Goal: Task Accomplishment & Management: Use online tool/utility

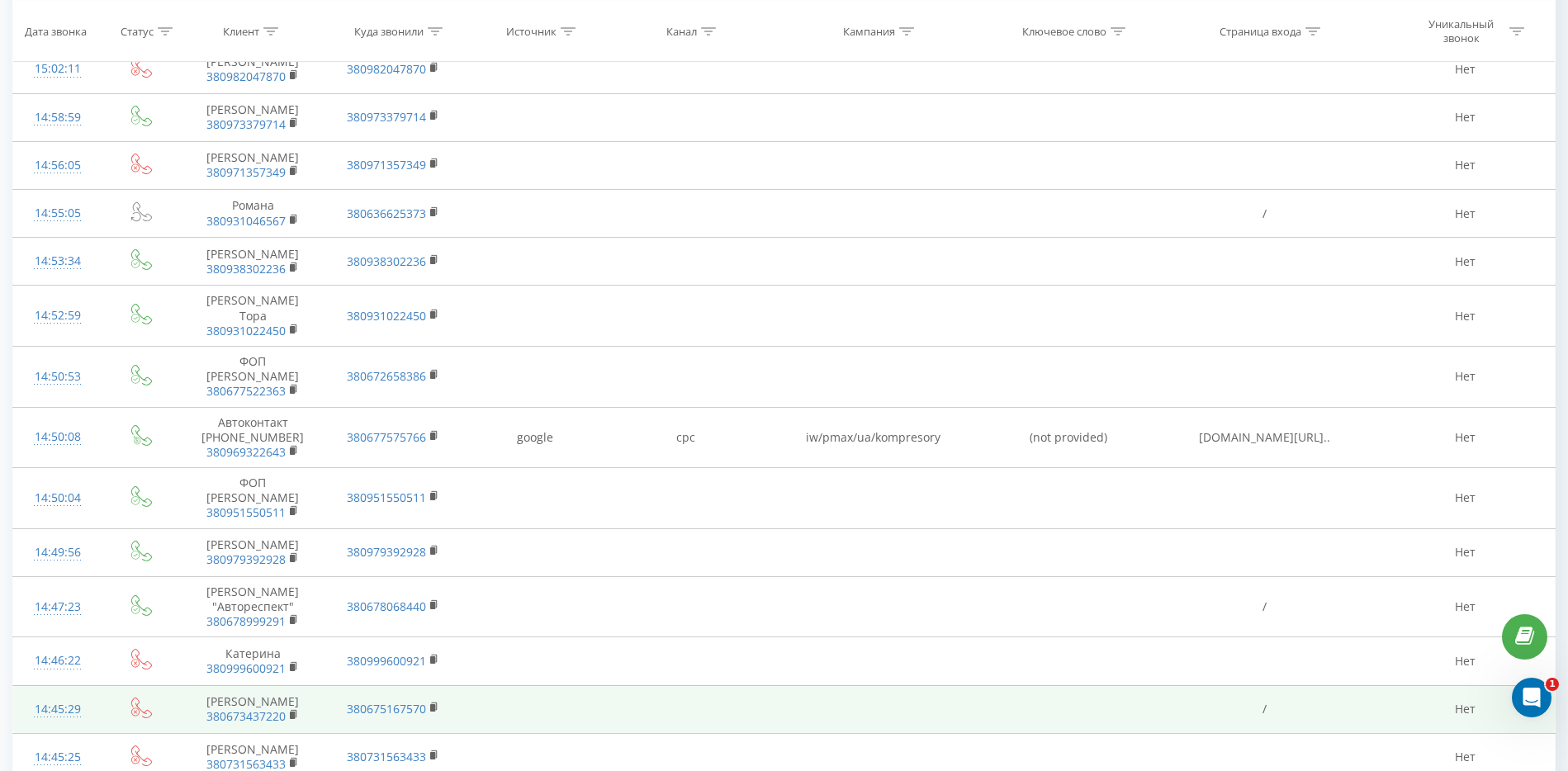
scroll to position [543, 0]
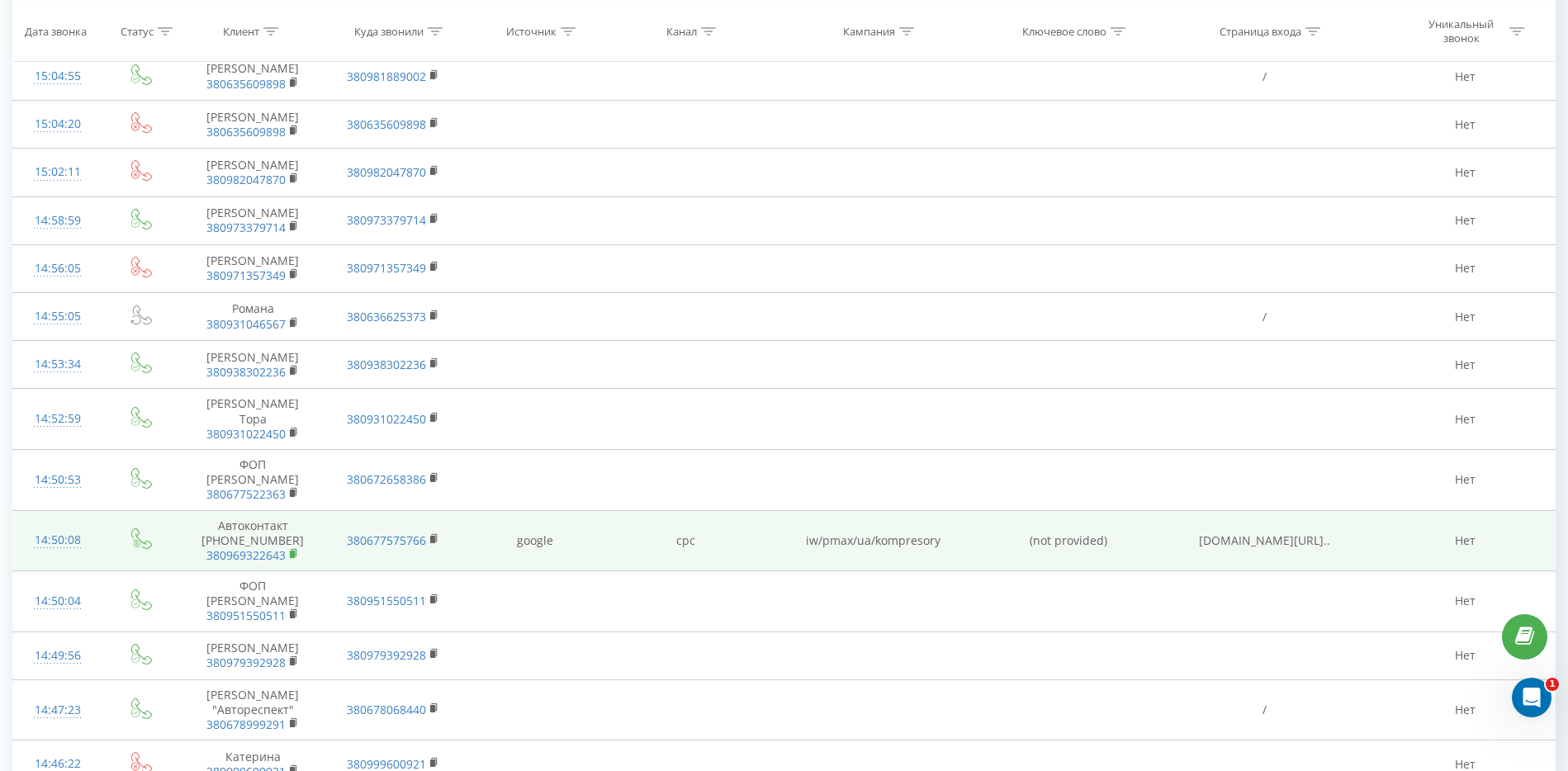
click at [295, 552] on icon at bounding box center [294, 553] width 9 height 11
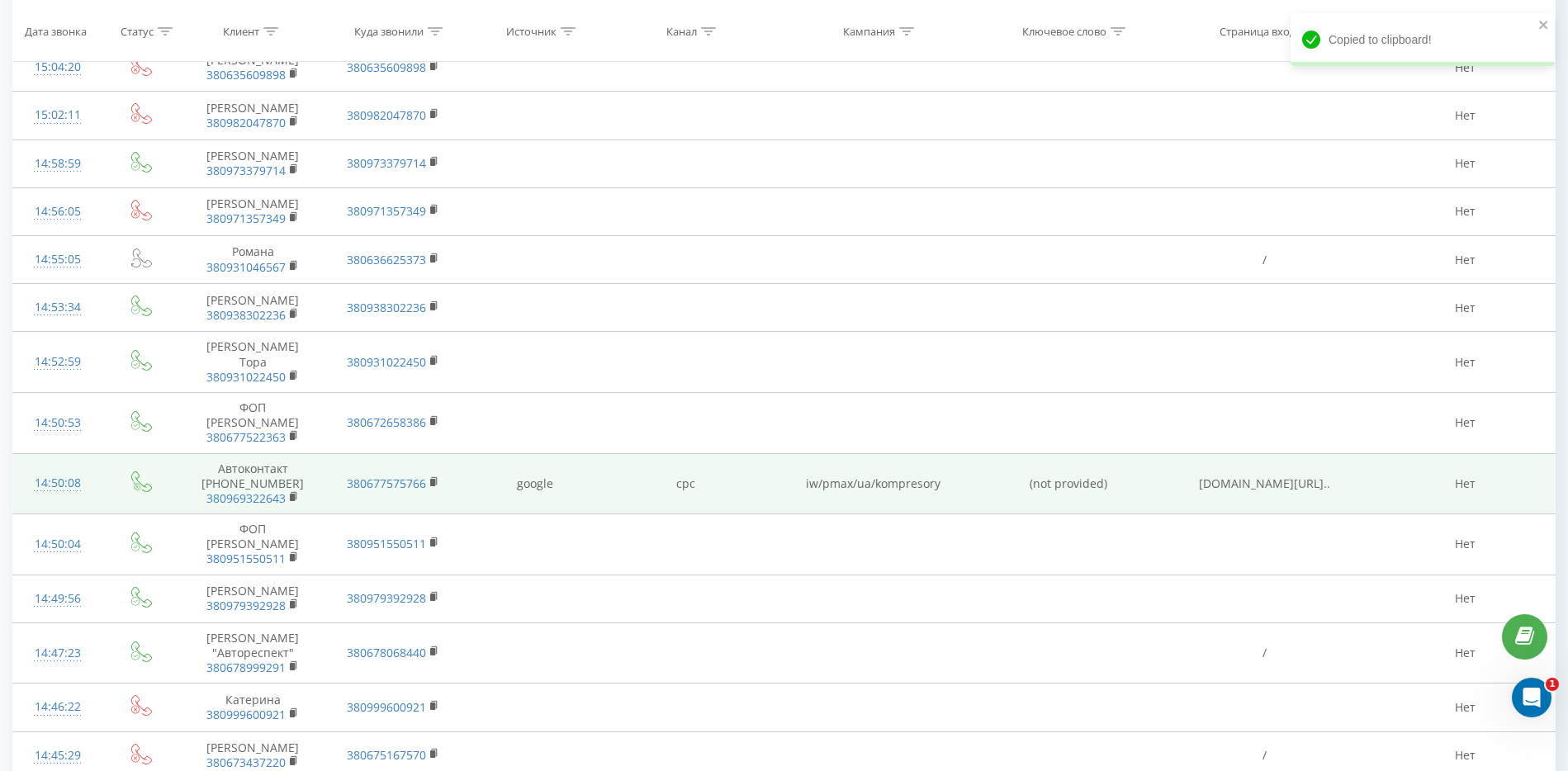
scroll to position [853, 0]
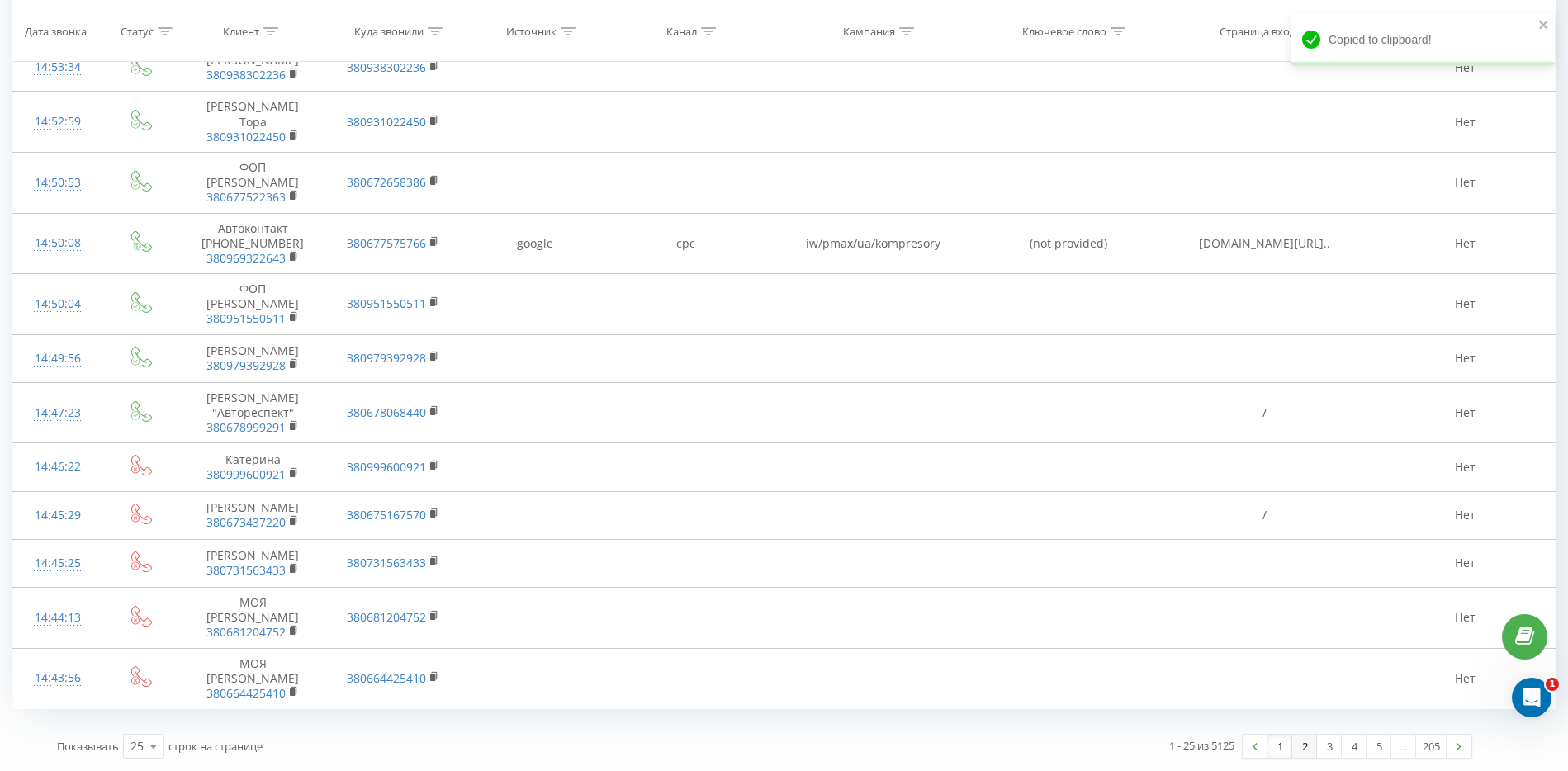
click at [1302, 743] on link "2" at bounding box center [1304, 746] width 25 height 23
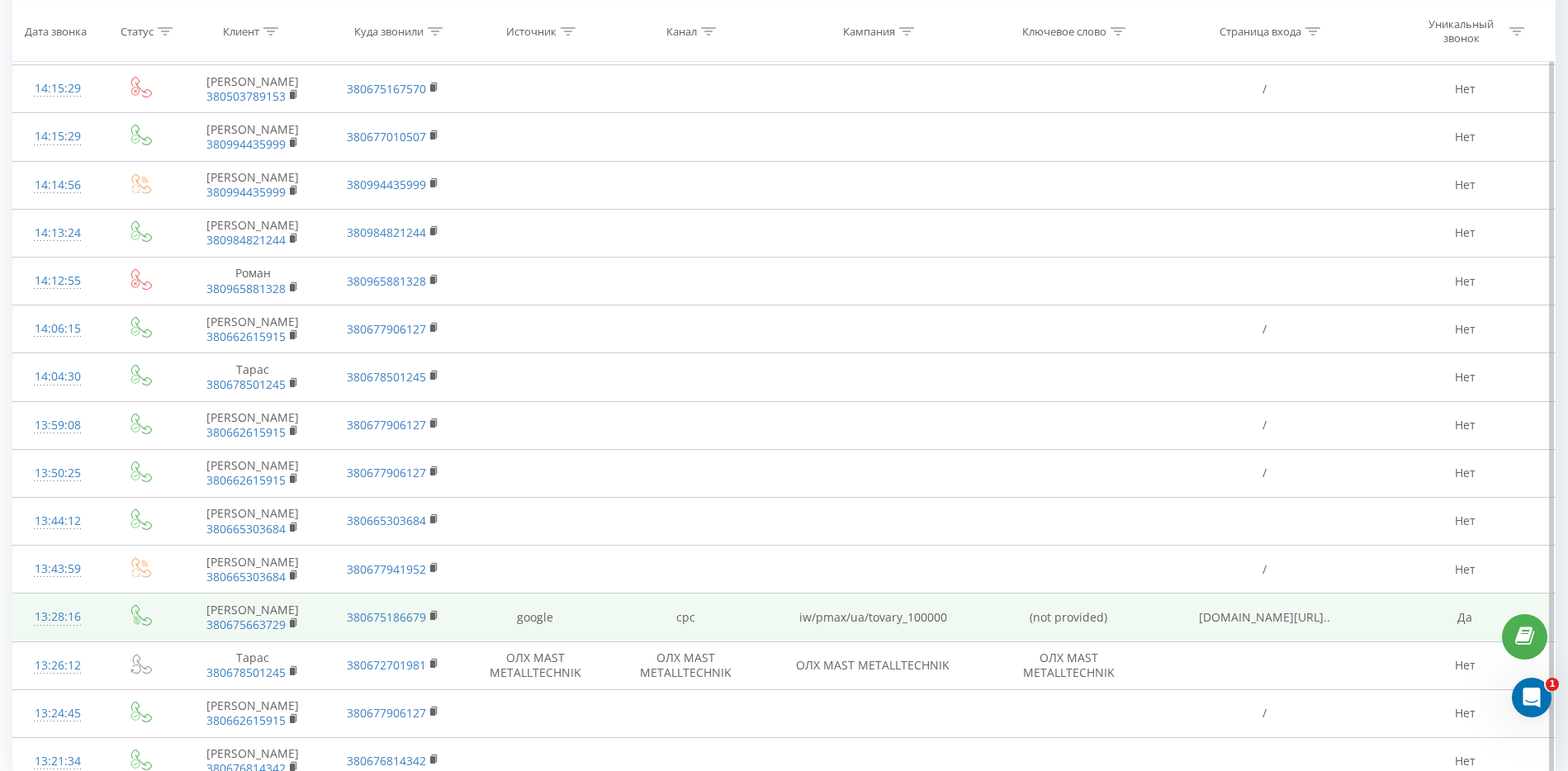
scroll to position [636, 0]
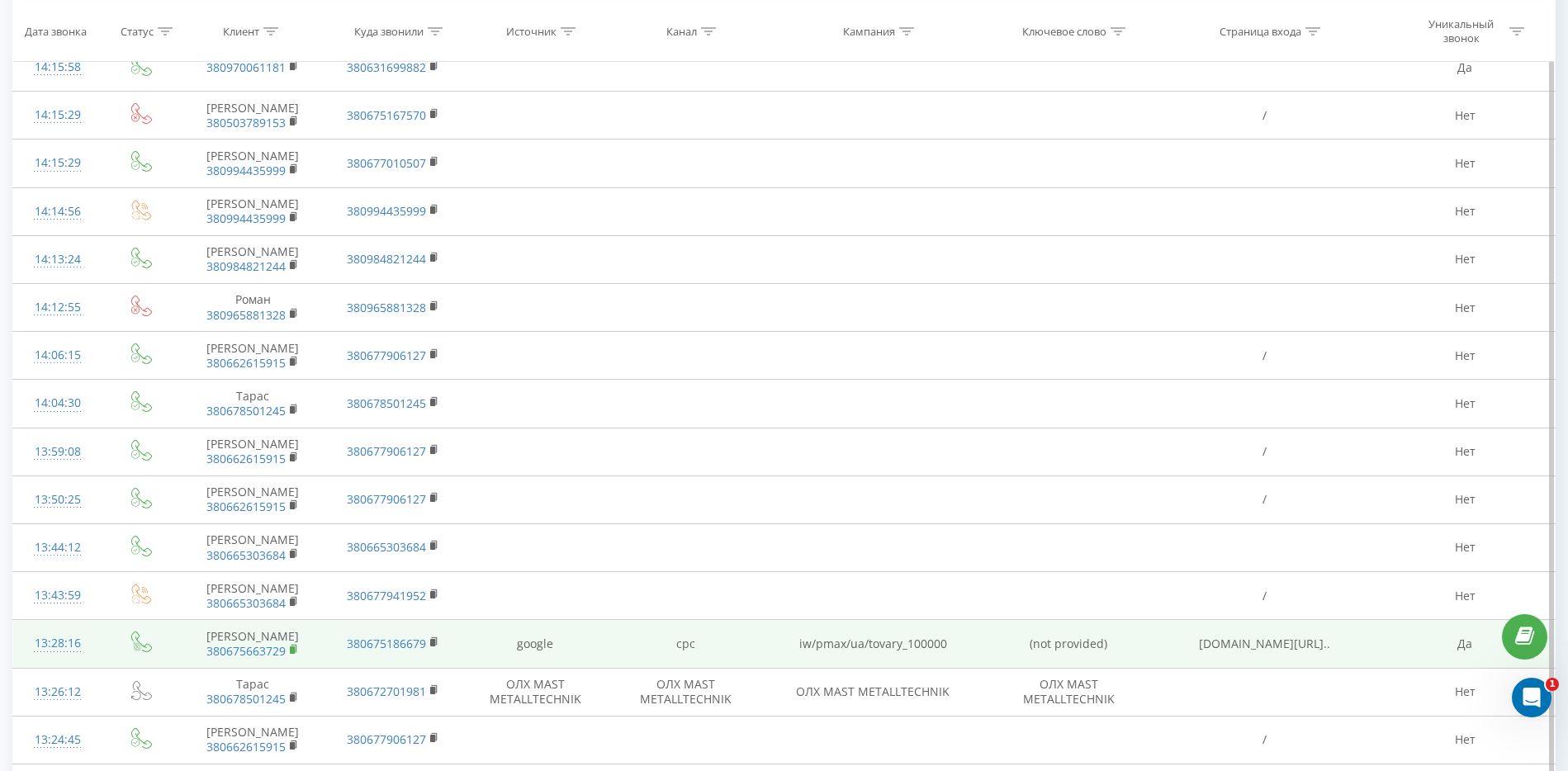
click at [293, 646] on rect at bounding box center [293, 650] width 5 height 8
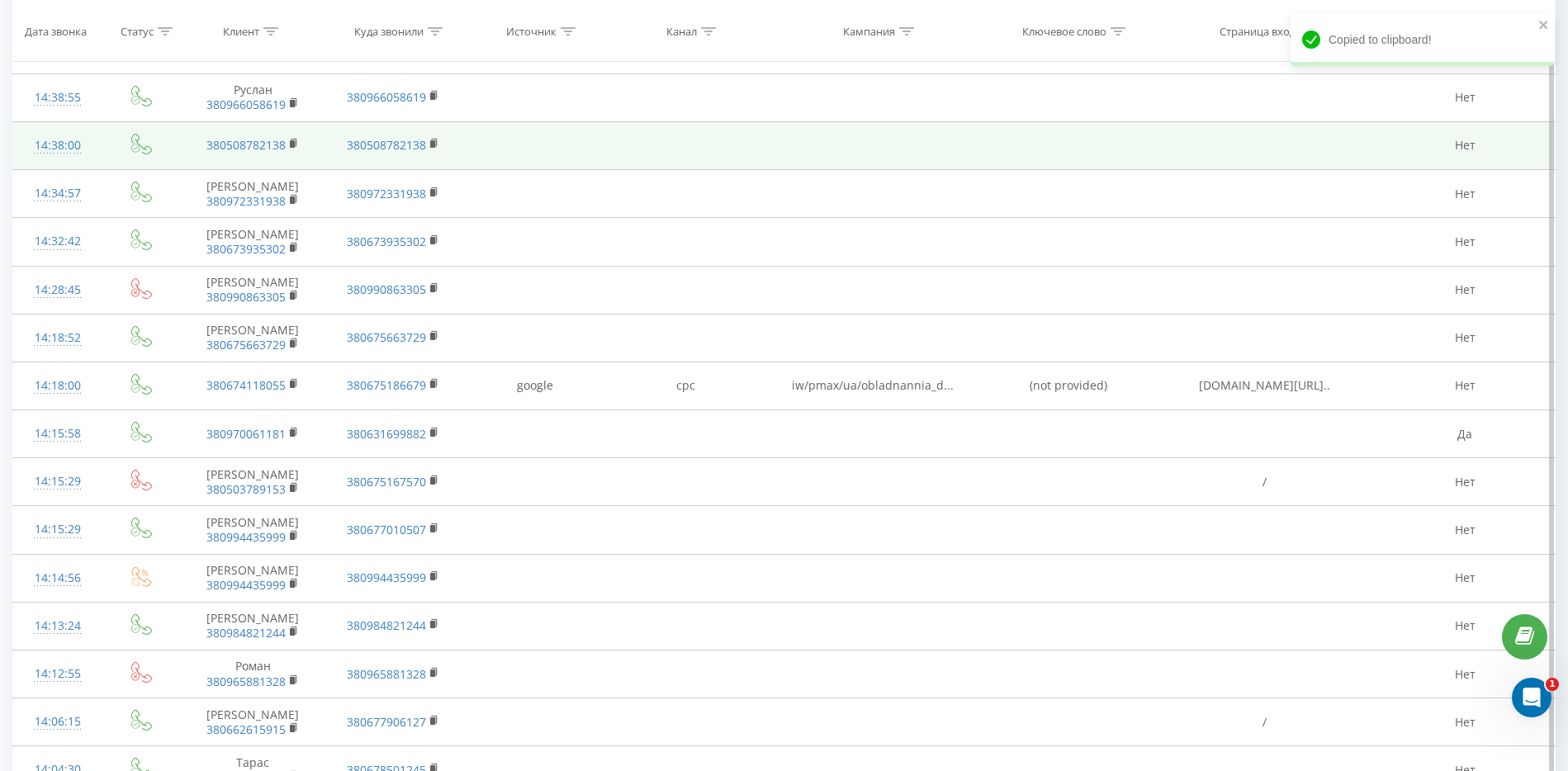
scroll to position [223, 0]
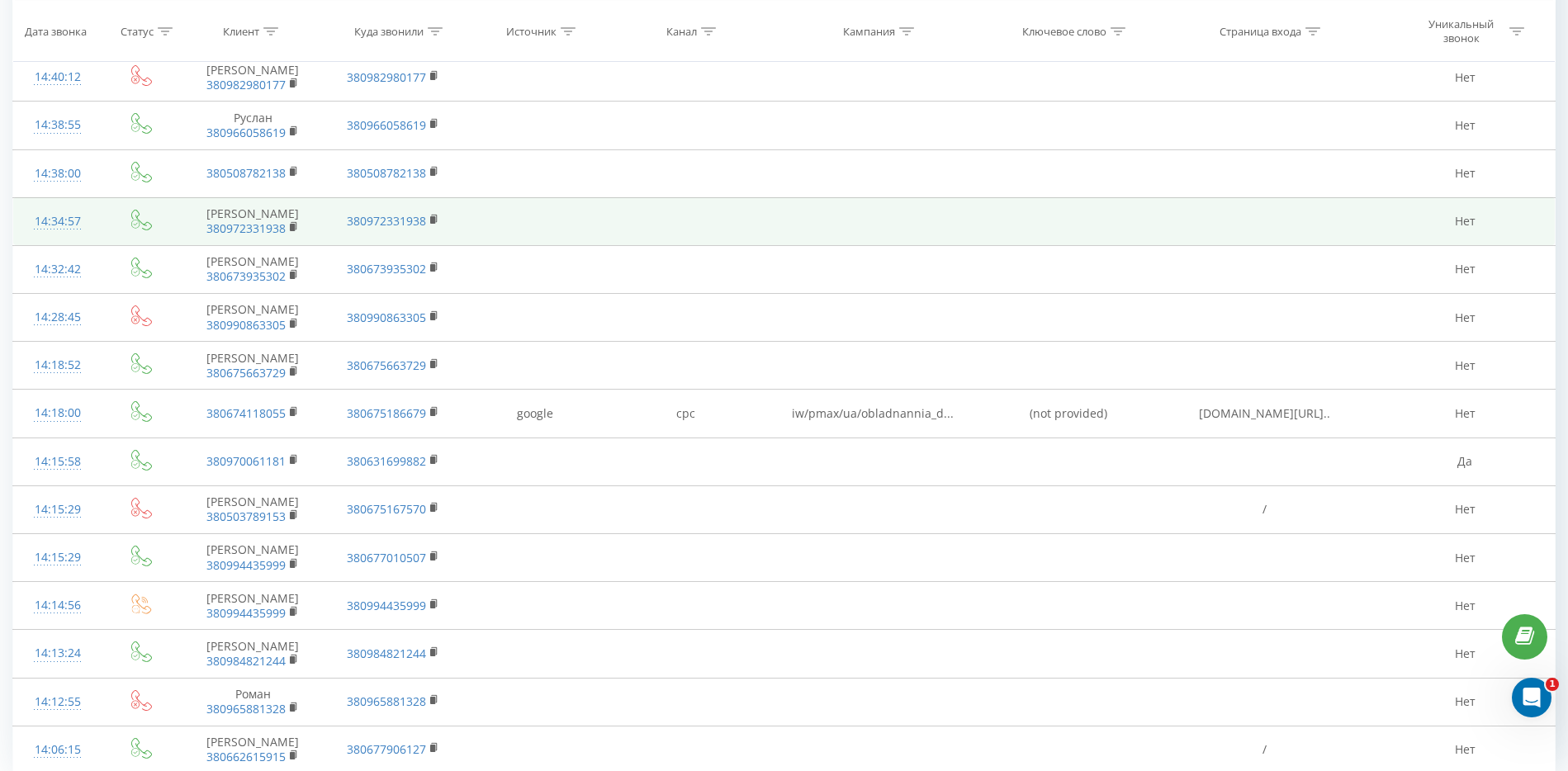
scroll to position [815, 0]
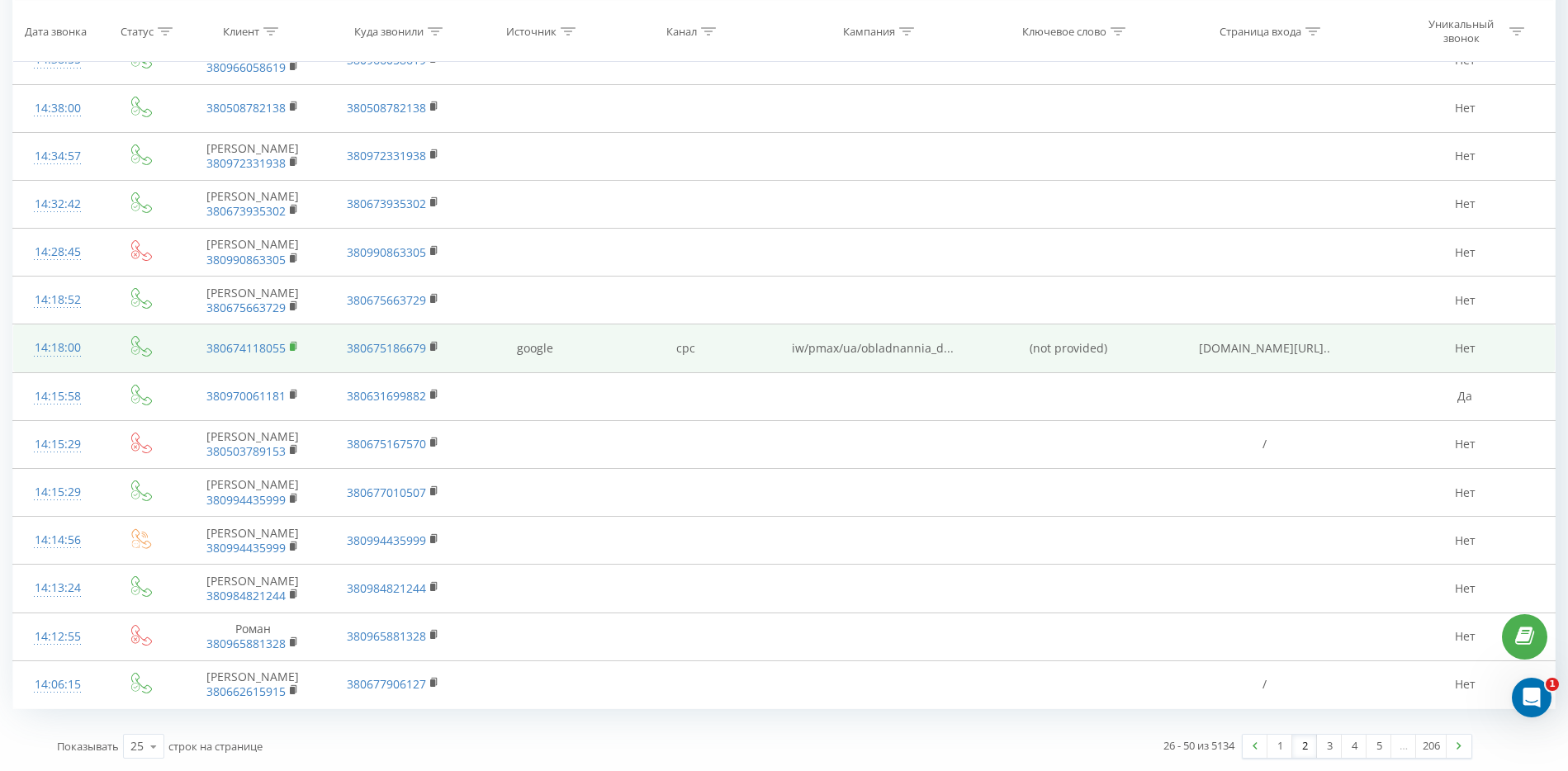
click at [294, 347] on rect at bounding box center [293, 347] width 5 height 8
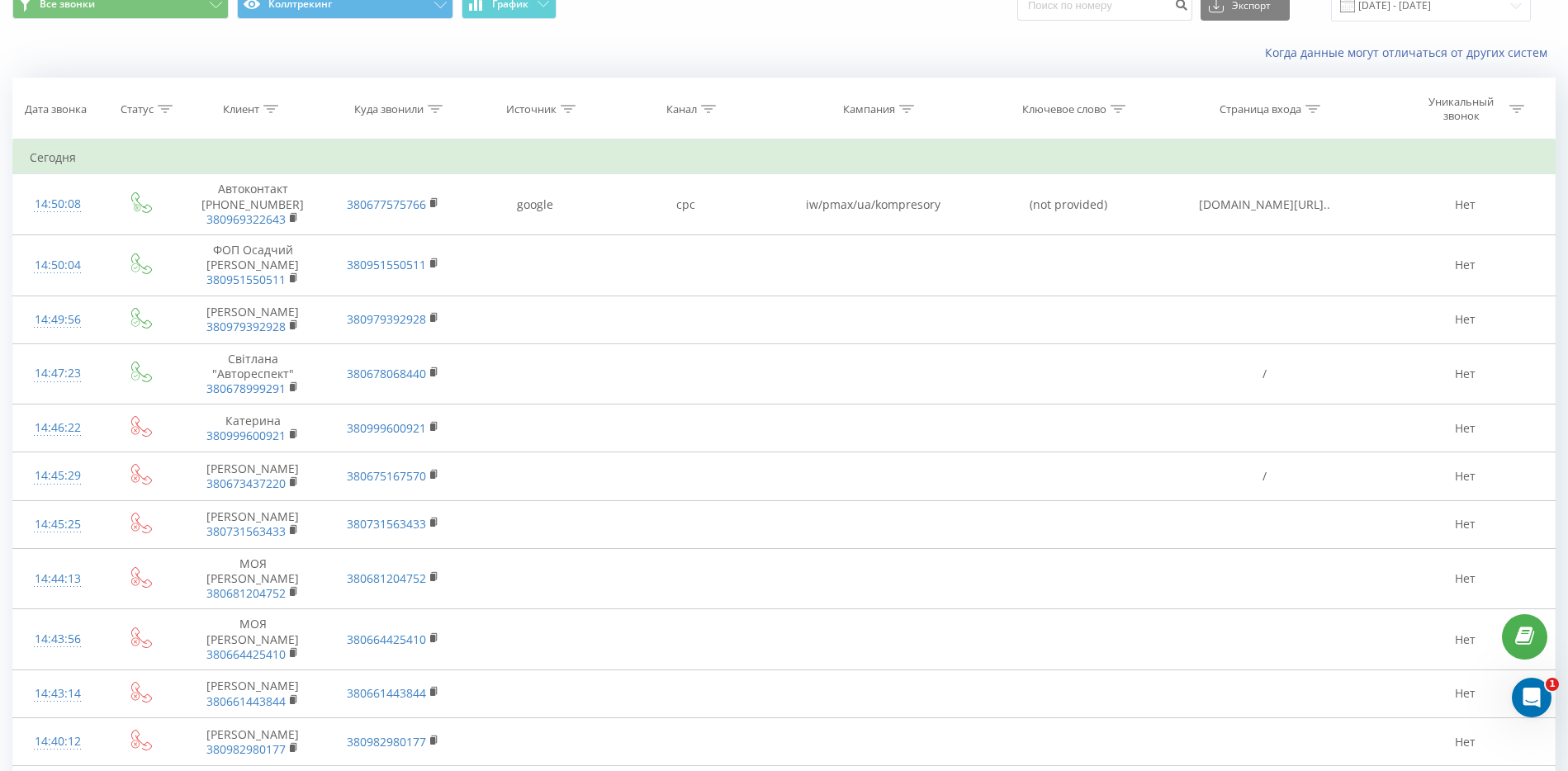
scroll to position [0, 0]
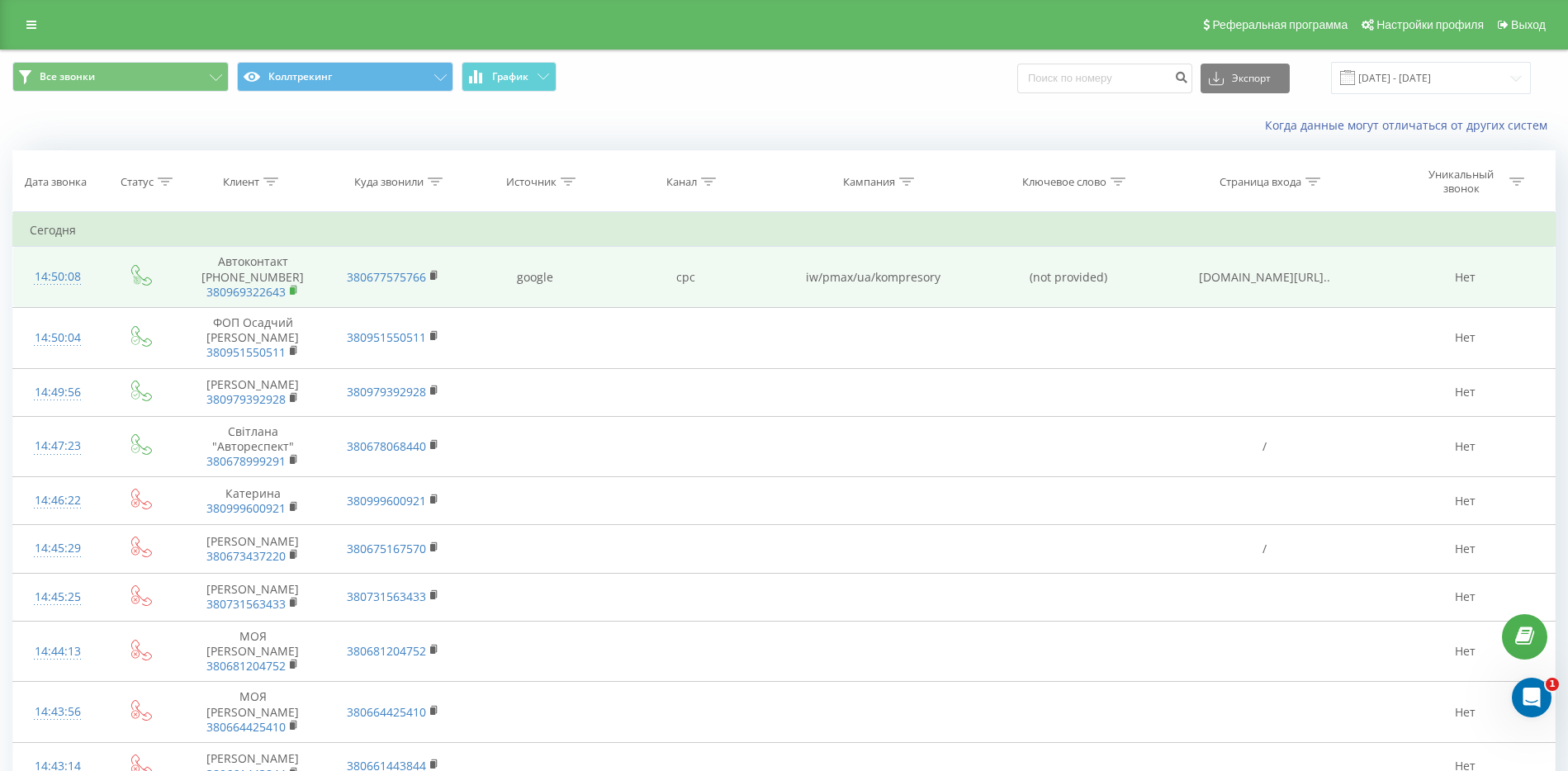
click at [293, 289] on rect at bounding box center [293, 291] width 5 height 8
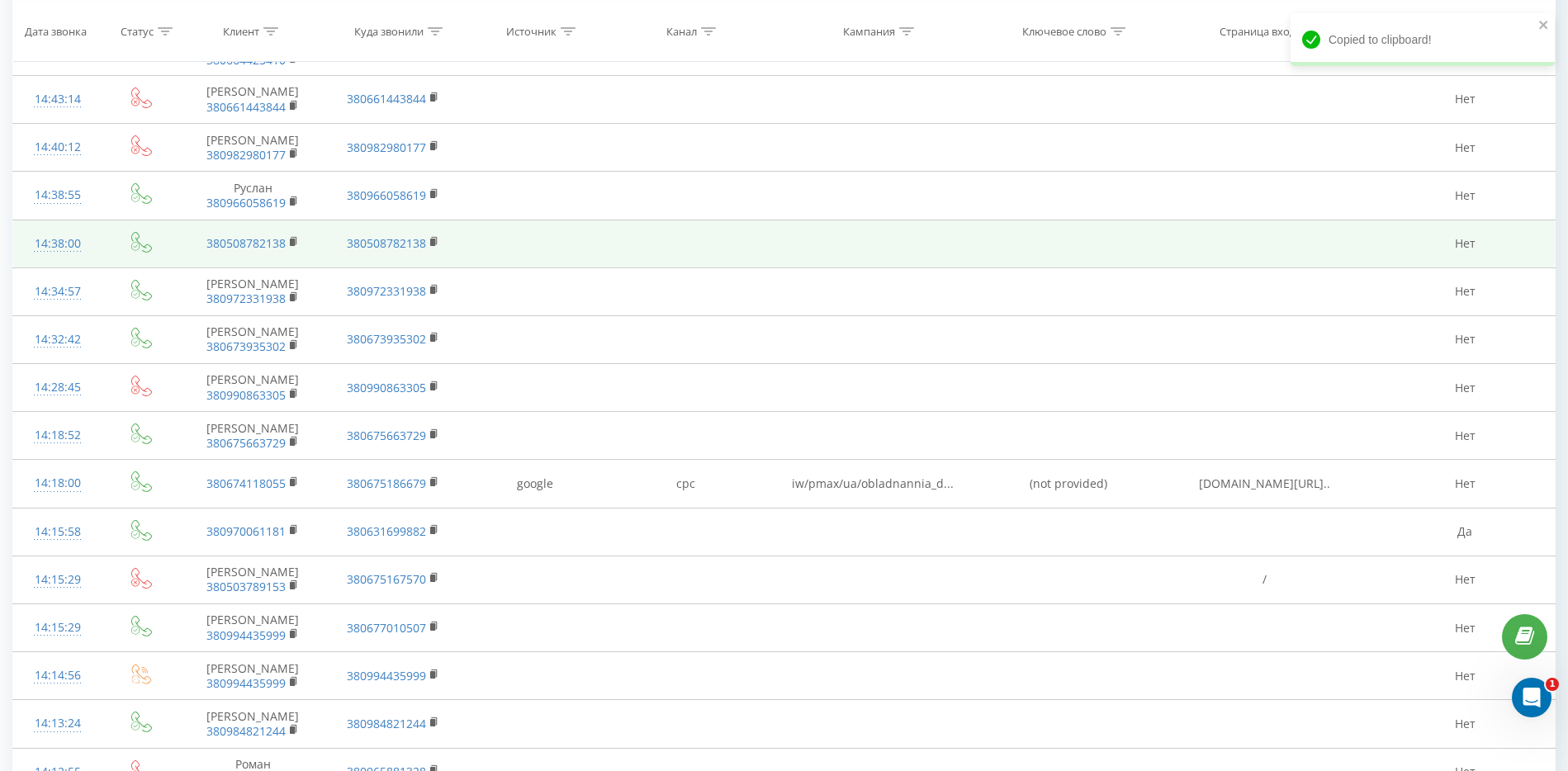
scroll to position [815, 0]
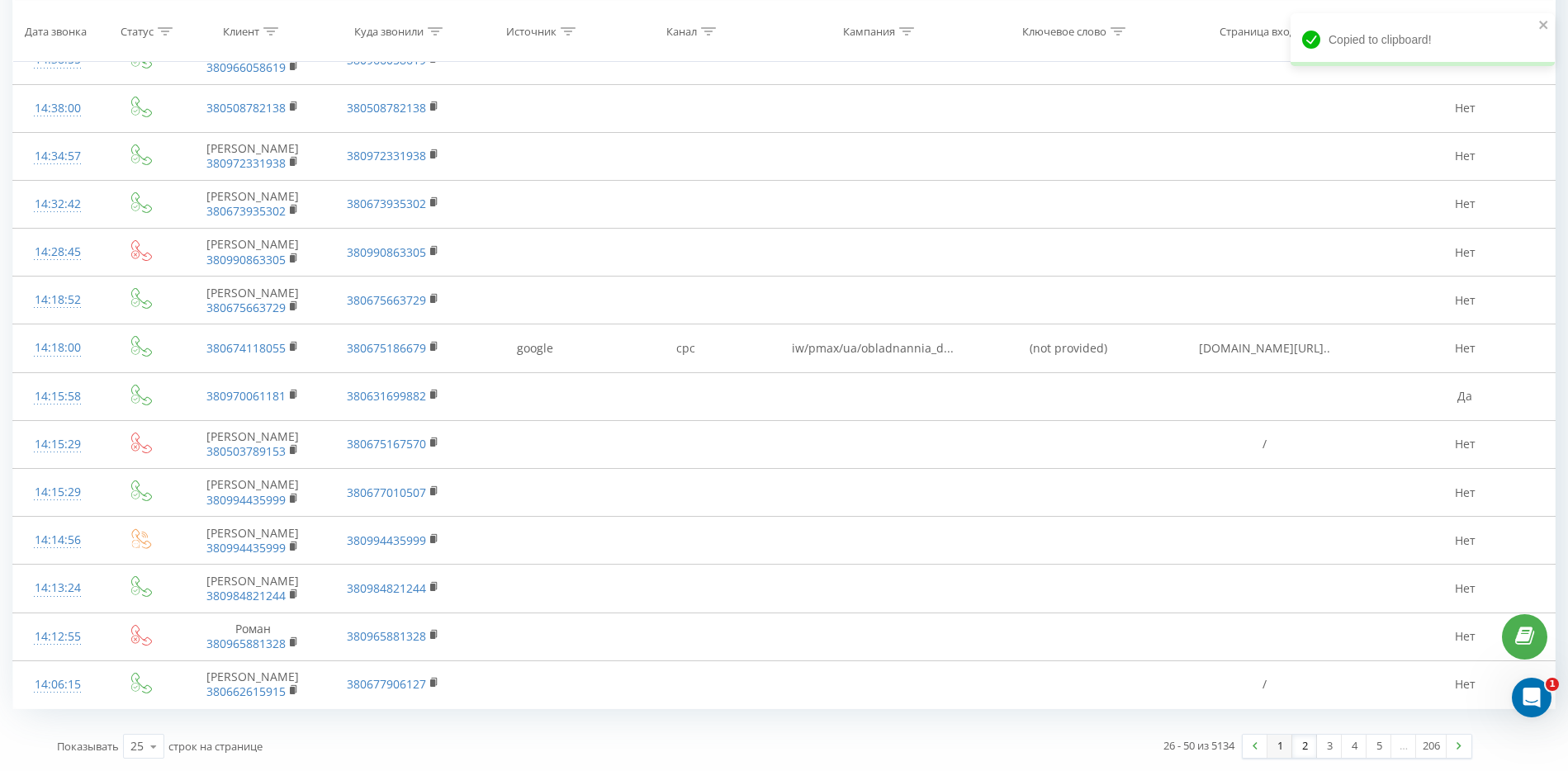
click at [1276, 744] on link "1" at bounding box center [1279, 746] width 25 height 23
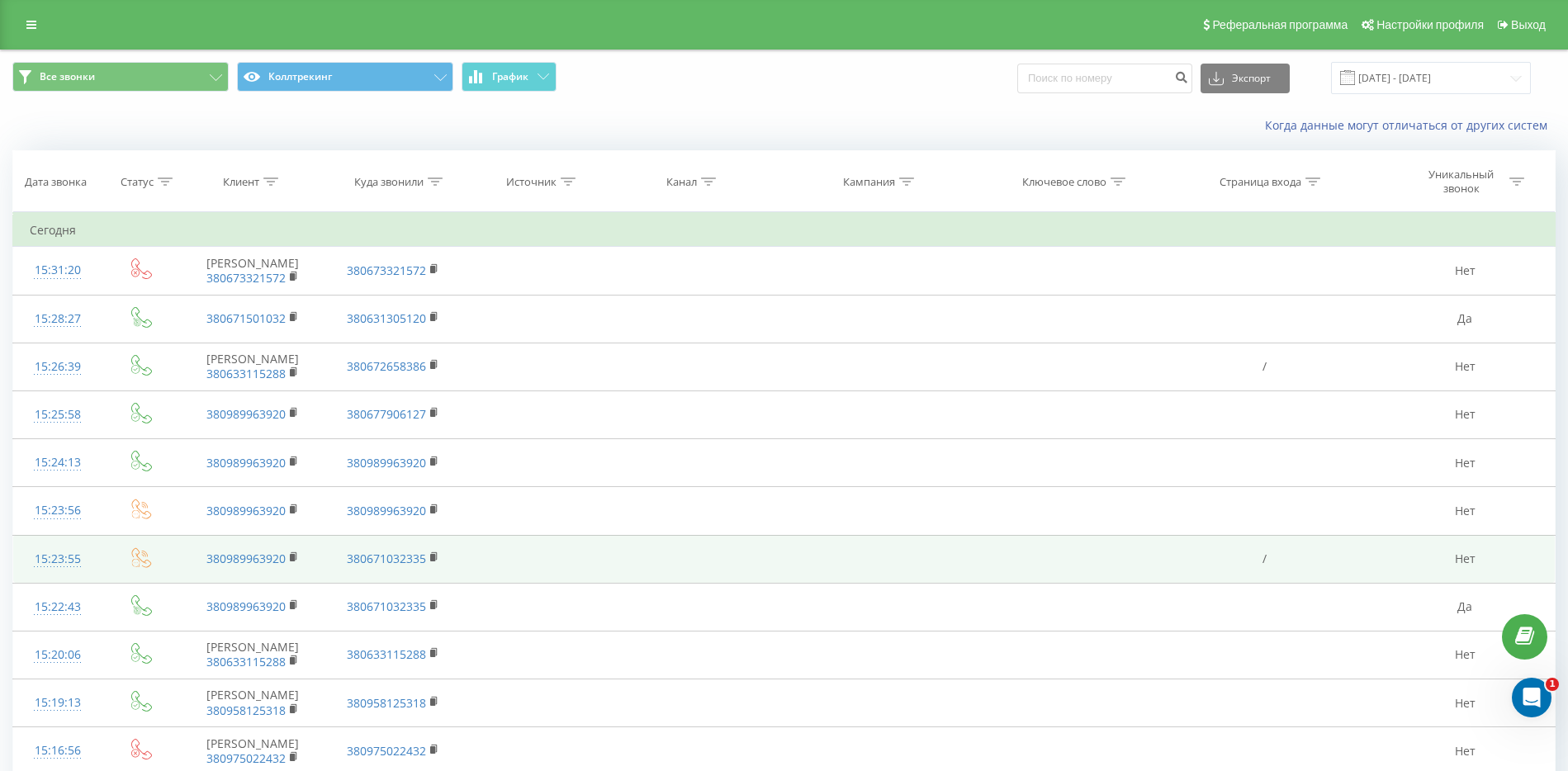
click at [1119, 543] on td at bounding box center [1068, 559] width 168 height 48
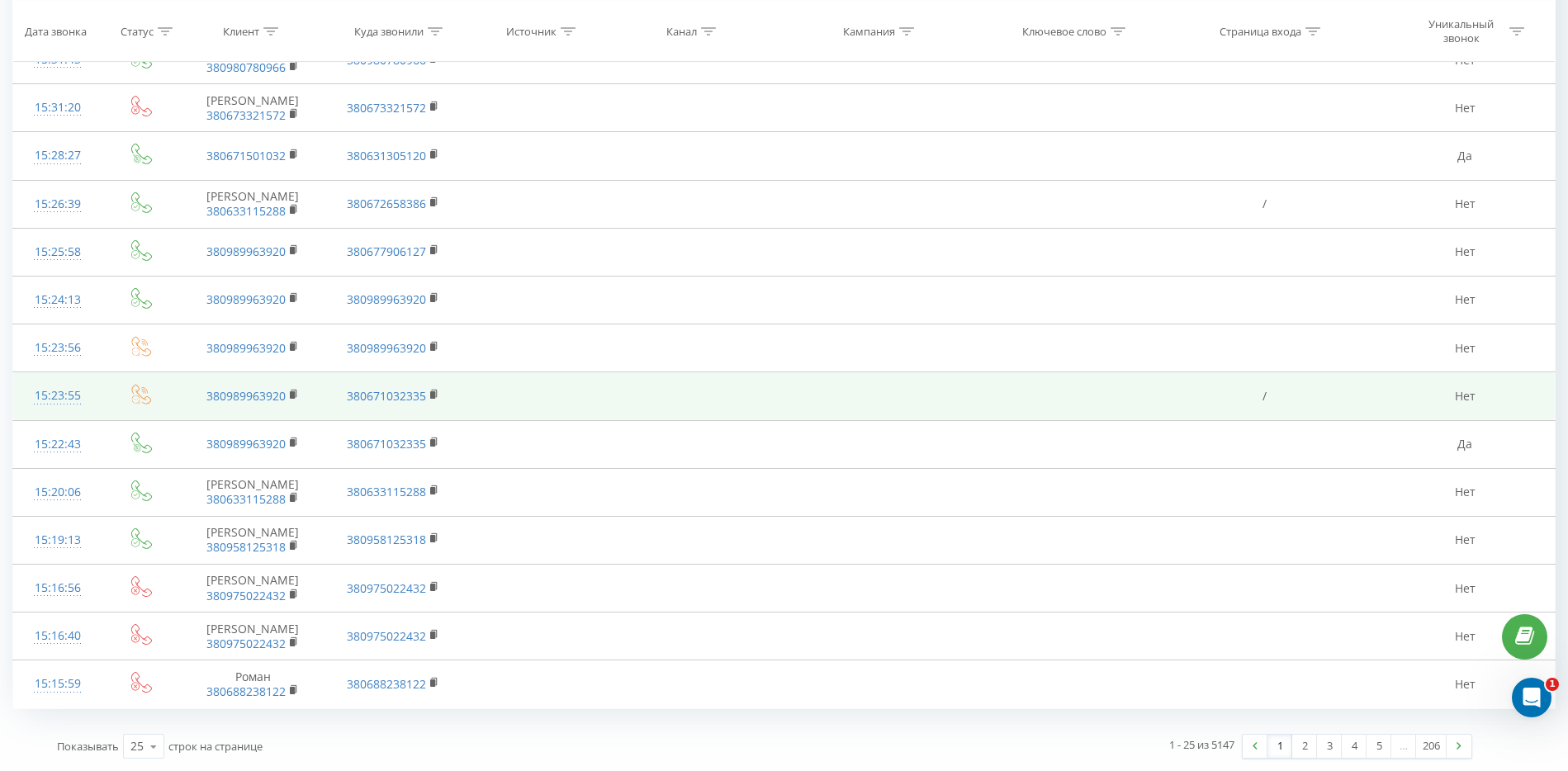
scroll to position [777, 0]
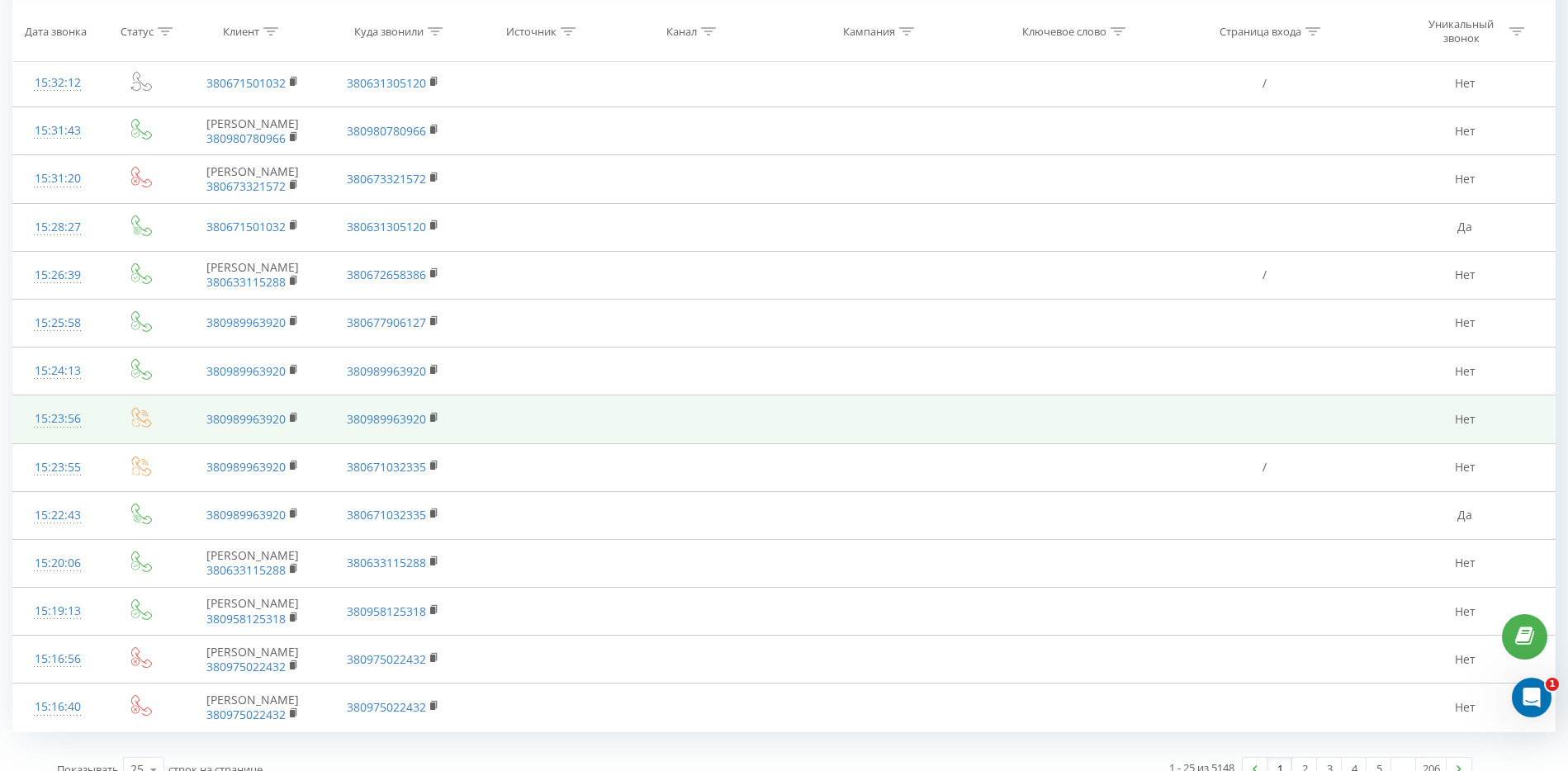
scroll to position [777, 0]
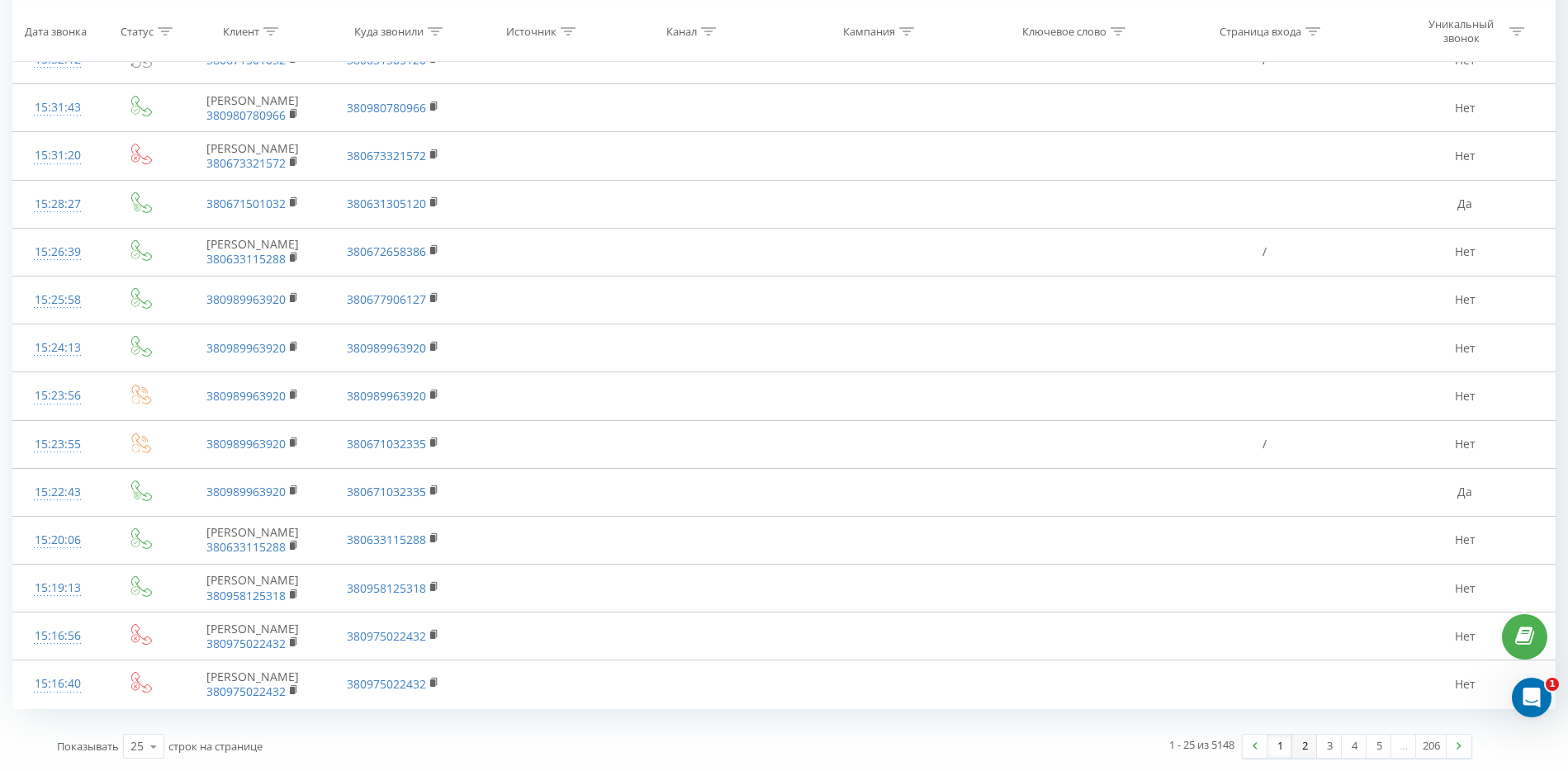
click at [1306, 744] on link "2" at bounding box center [1304, 746] width 25 height 23
